Goal: Task Accomplishment & Management: Manage account settings

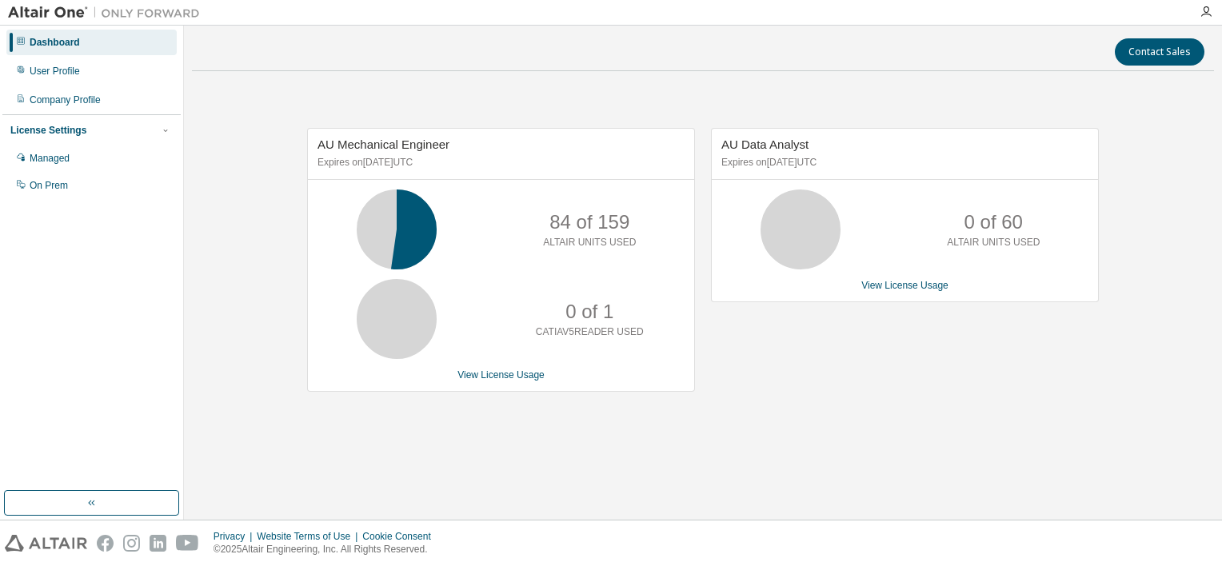
click at [70, 42] on div "Dashboard" at bounding box center [55, 42] width 50 height 13
click at [61, 151] on div "Managed" at bounding box center [91, 159] width 170 height 26
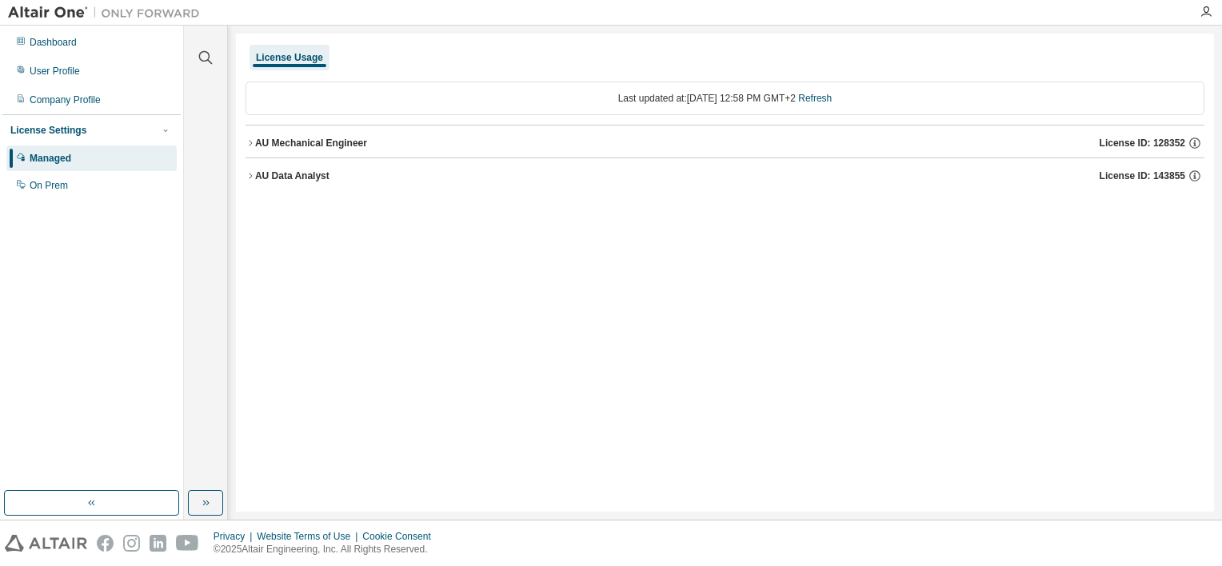
click at [254, 141] on icon "button" at bounding box center [251, 143] width 10 height 10
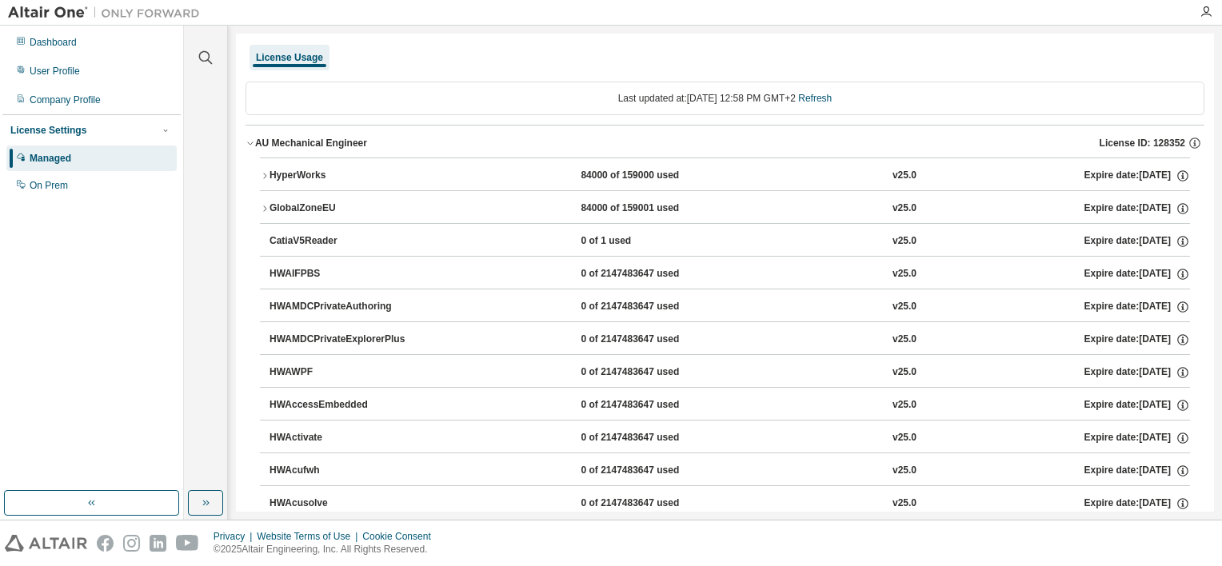
click at [256, 136] on div "AU Mechanical Engineer License ID: 128352" at bounding box center [729, 143] width 949 height 14
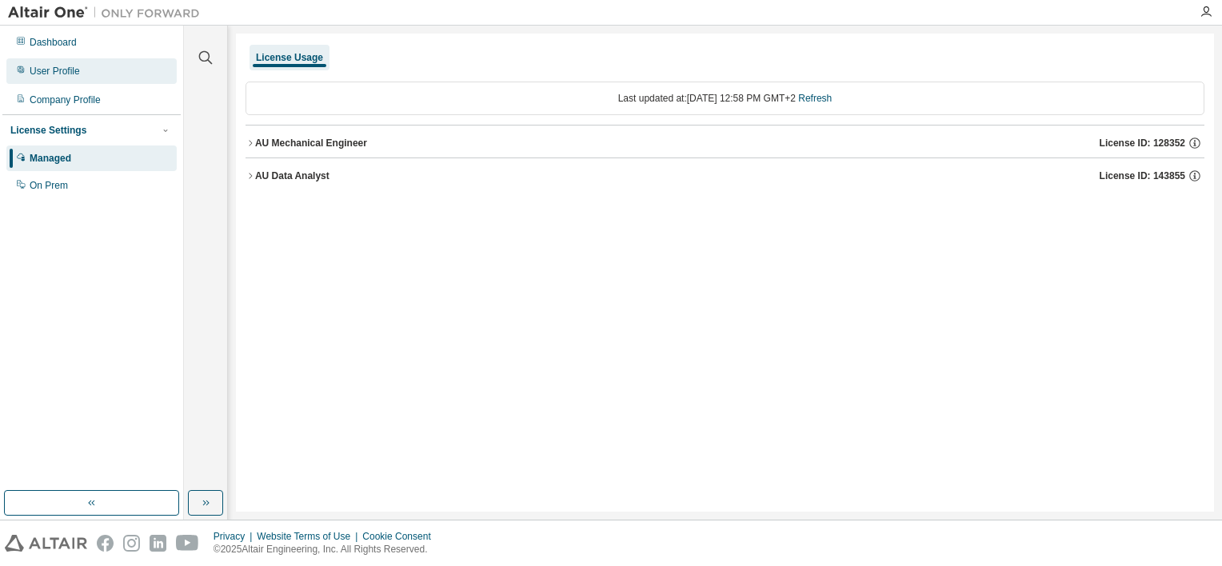
click at [84, 78] on div "User Profile" at bounding box center [91, 71] width 170 height 26
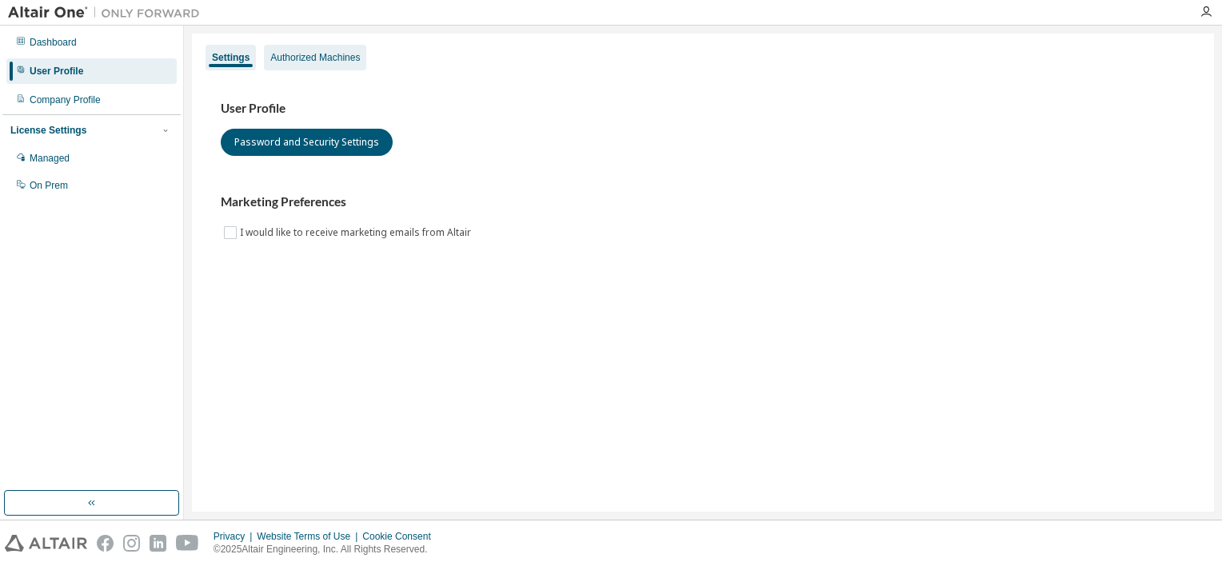
click at [336, 58] on div "Authorized Machines" at bounding box center [315, 57] width 90 height 13
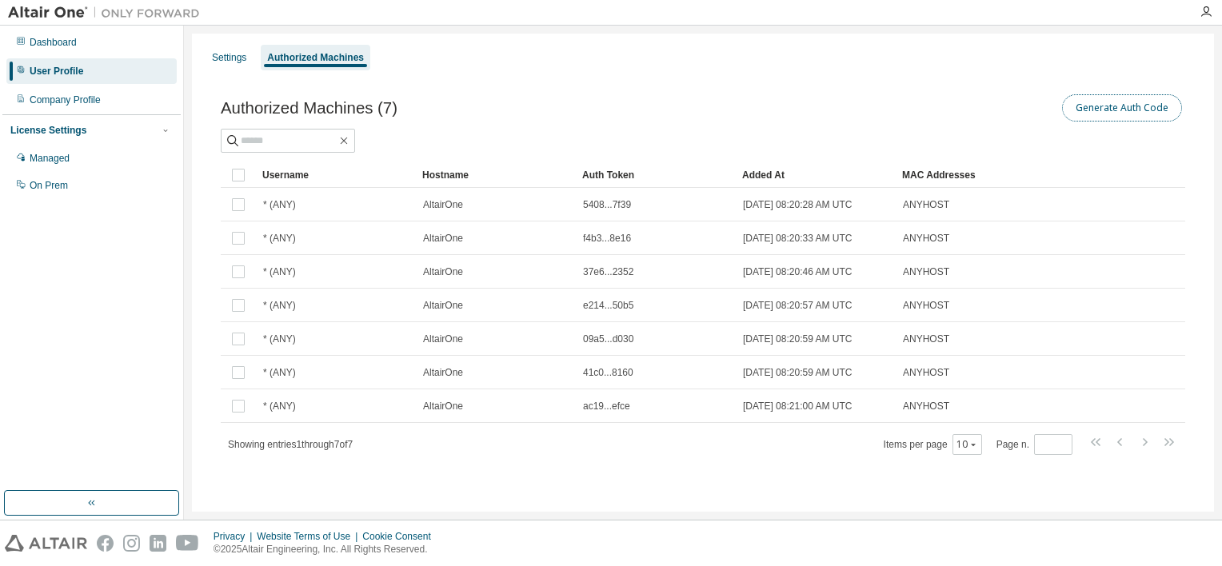
click at [1161, 108] on button "Generate Auth Code" at bounding box center [1122, 107] width 120 height 27
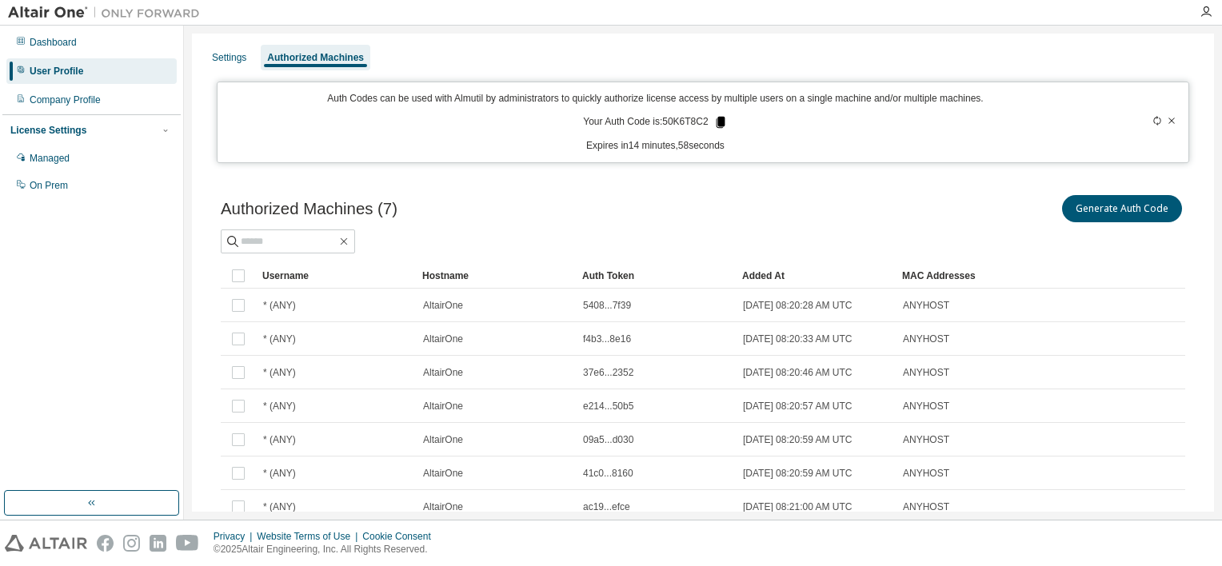
click at [720, 118] on icon at bounding box center [720, 122] width 14 height 14
